Goal: Find specific page/section: Find specific page/section

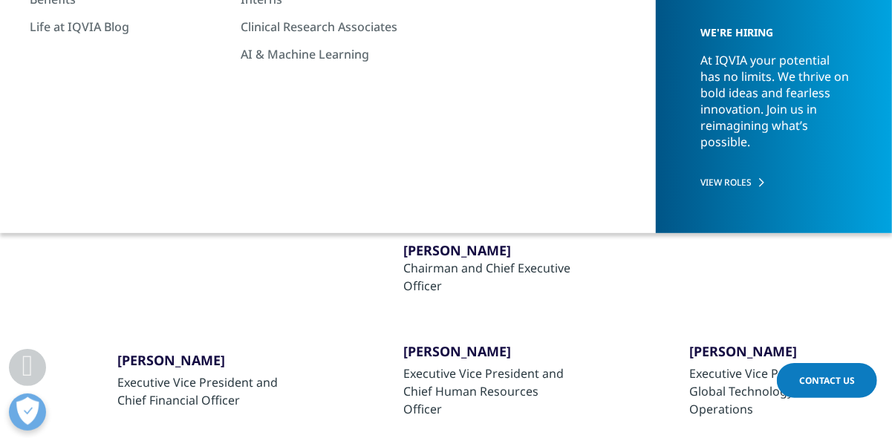
scroll to position [270, 0]
click at [337, 144] on div "Research & Development Leaders" at bounding box center [404, 151] width 168 height 32
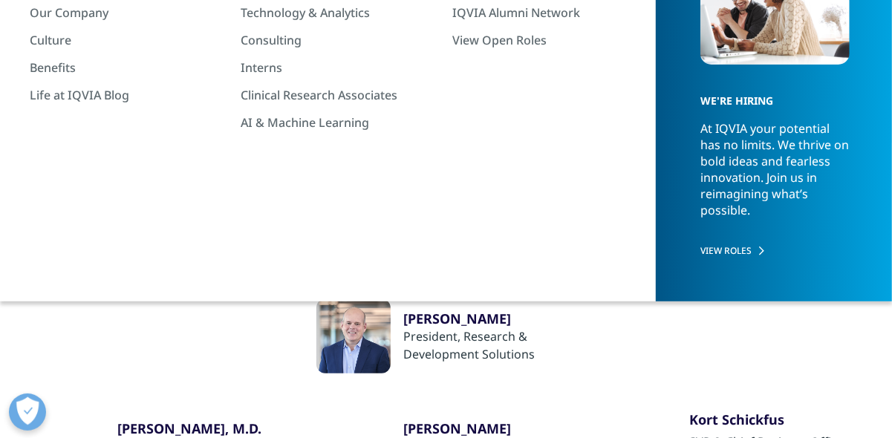
scroll to position [152, 0]
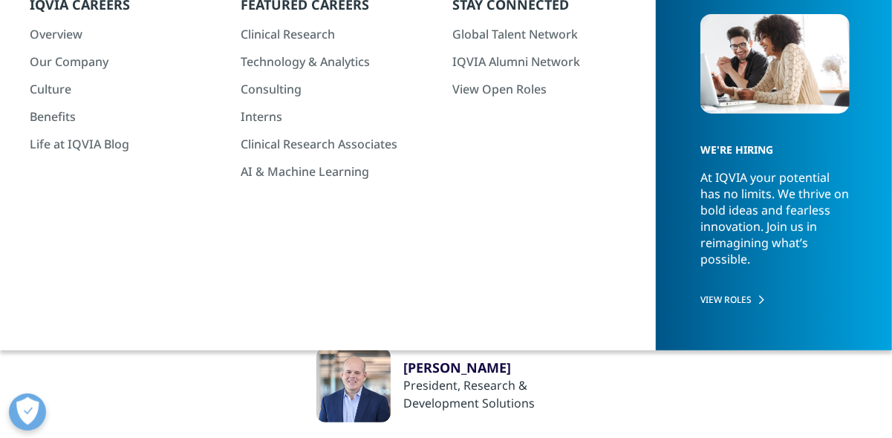
click at [766, 269] on div "Regional Business Unit Leaders" at bounding box center [768, 269] width 157 height 32
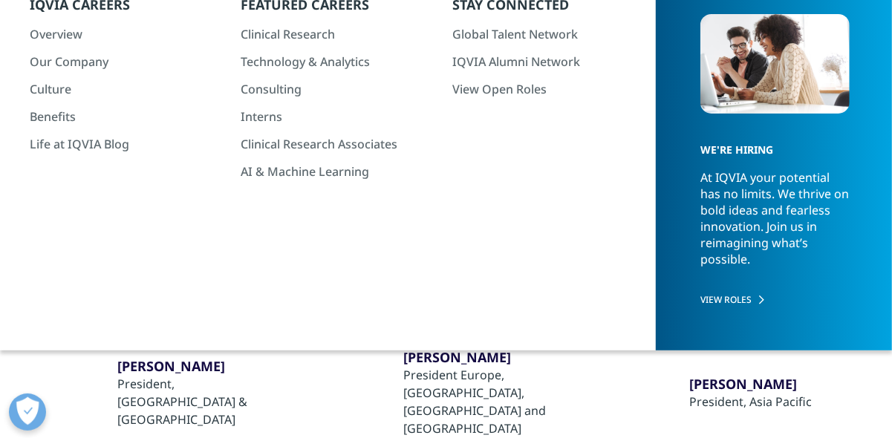
scroll to position [301, 0]
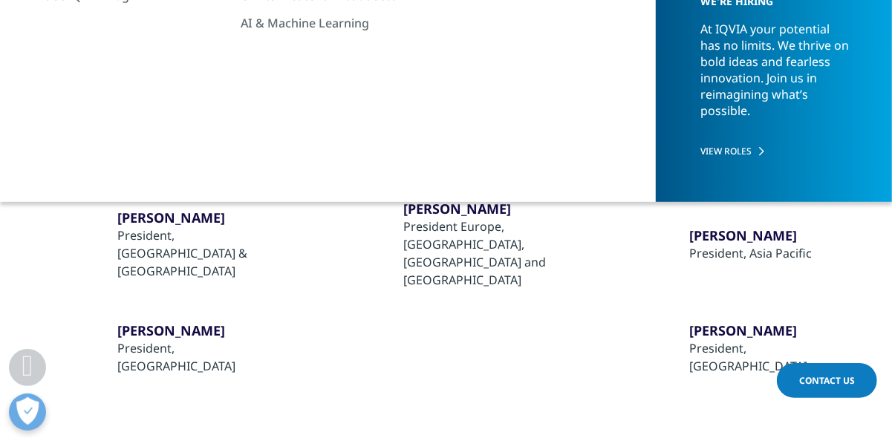
click at [395, 128] on div "Research & Development Leaders" at bounding box center [401, 120] width 168 height 32
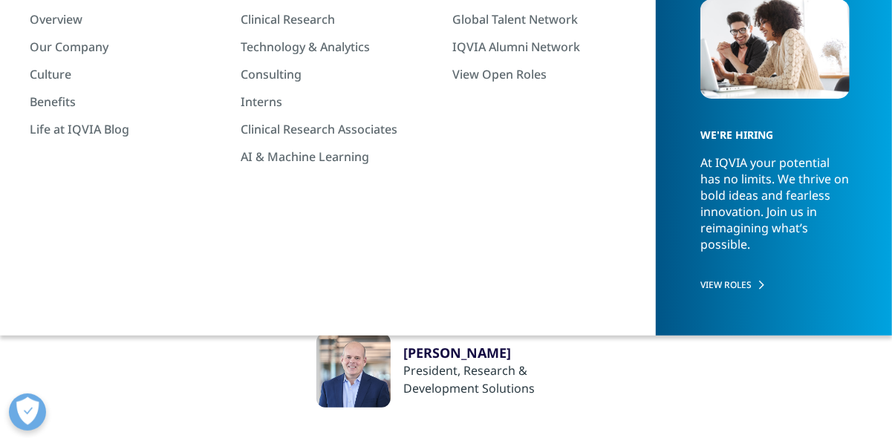
scroll to position [166, 0]
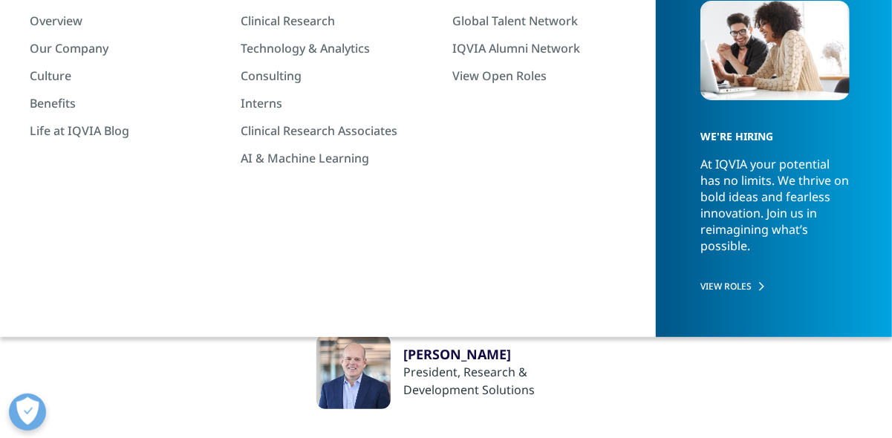
click at [741, 252] on div "Regional Business Unit Leaders" at bounding box center [768, 255] width 157 height 32
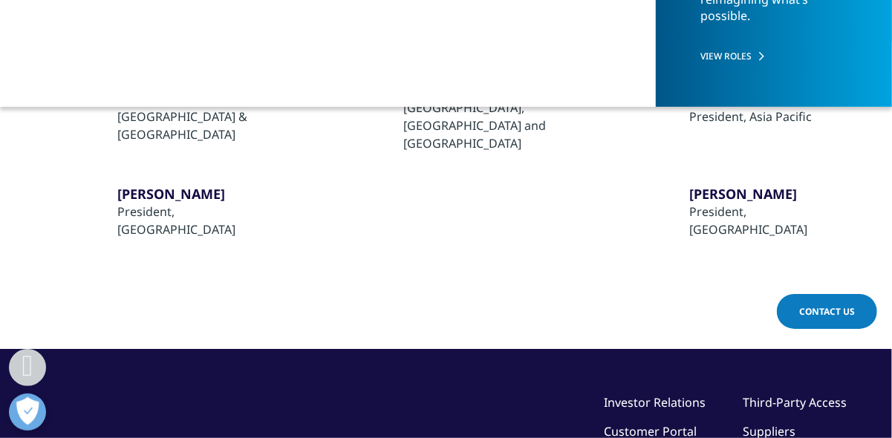
scroll to position [397, 0]
